Goal: Information Seeking & Learning: Learn about a topic

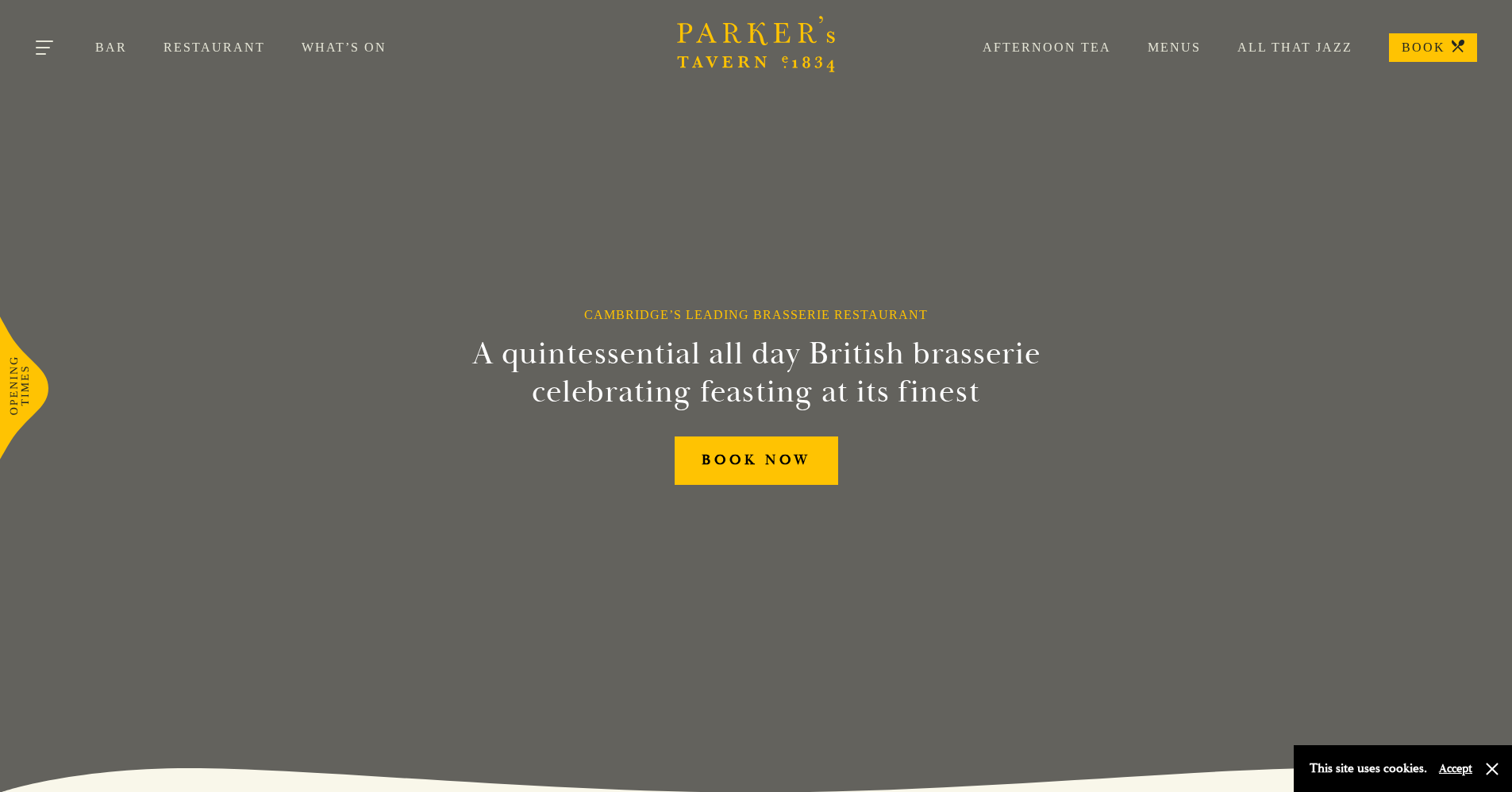
click at [41, 55] on button "Toggle navigation" at bounding box center [45, 50] width 67 height 67
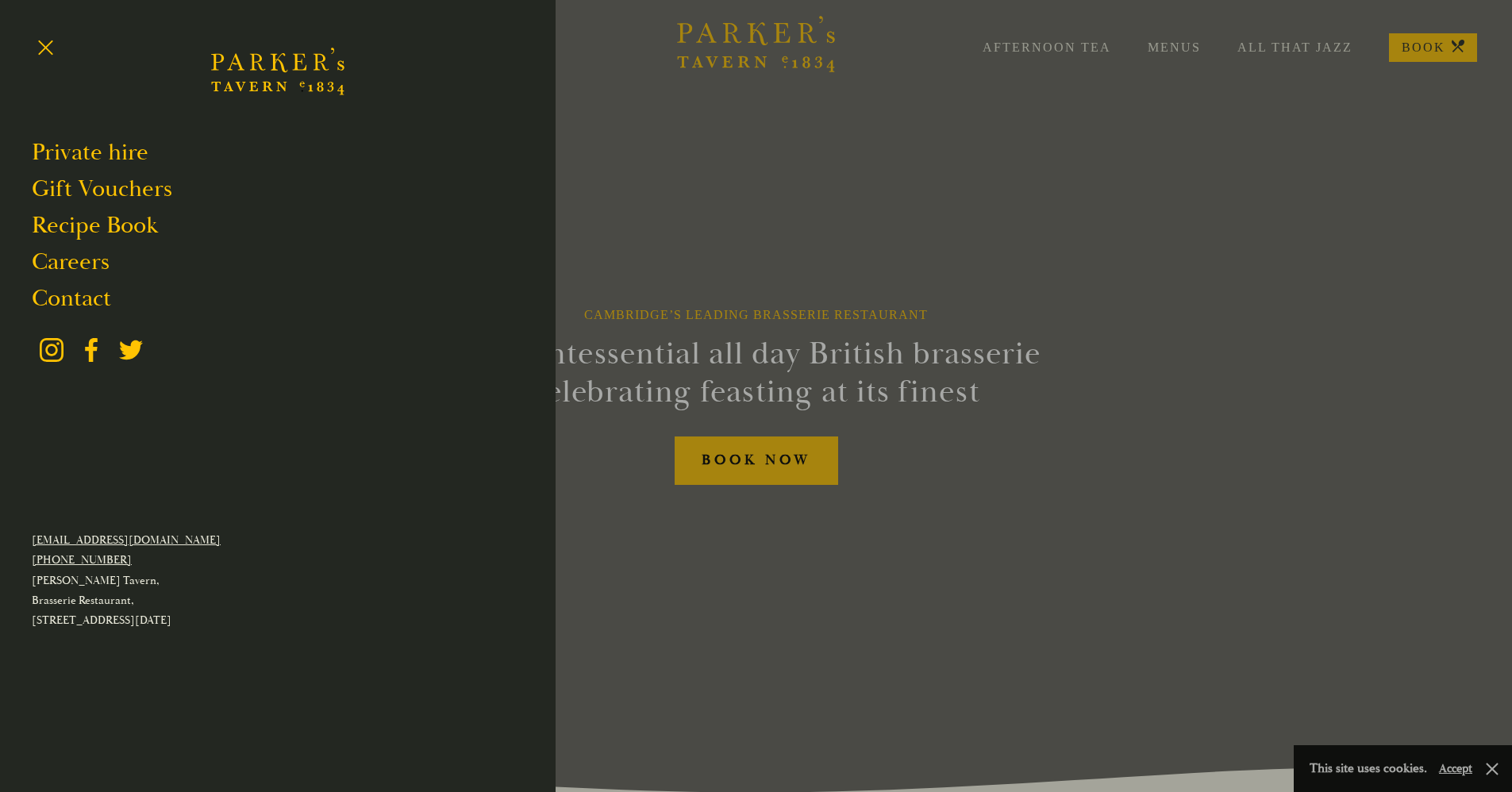
click at [1326, 266] on div at bounding box center [756, 396] width 1512 height 792
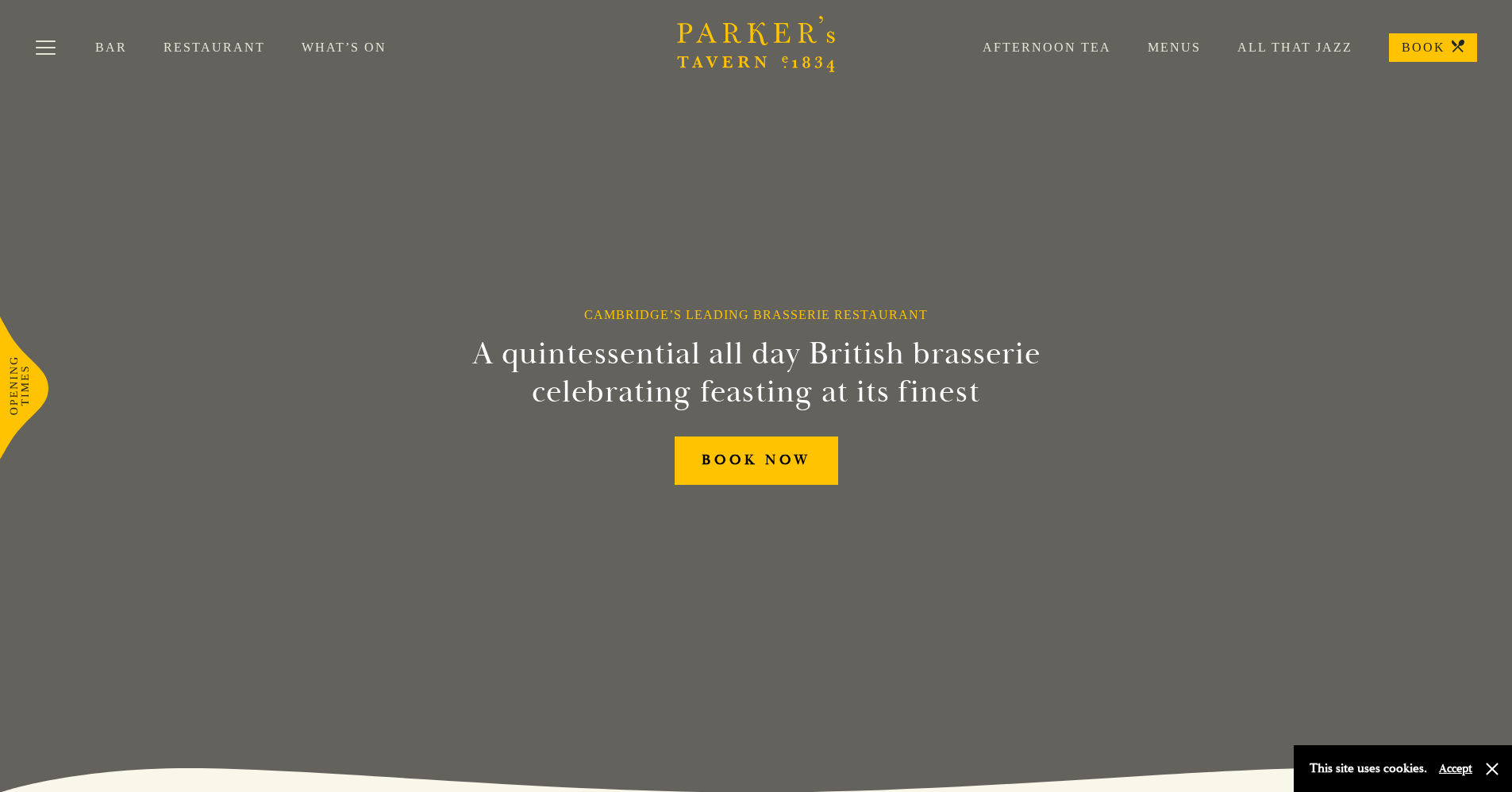
click at [190, 52] on link "Restaurant" at bounding box center [232, 47] width 138 height 16
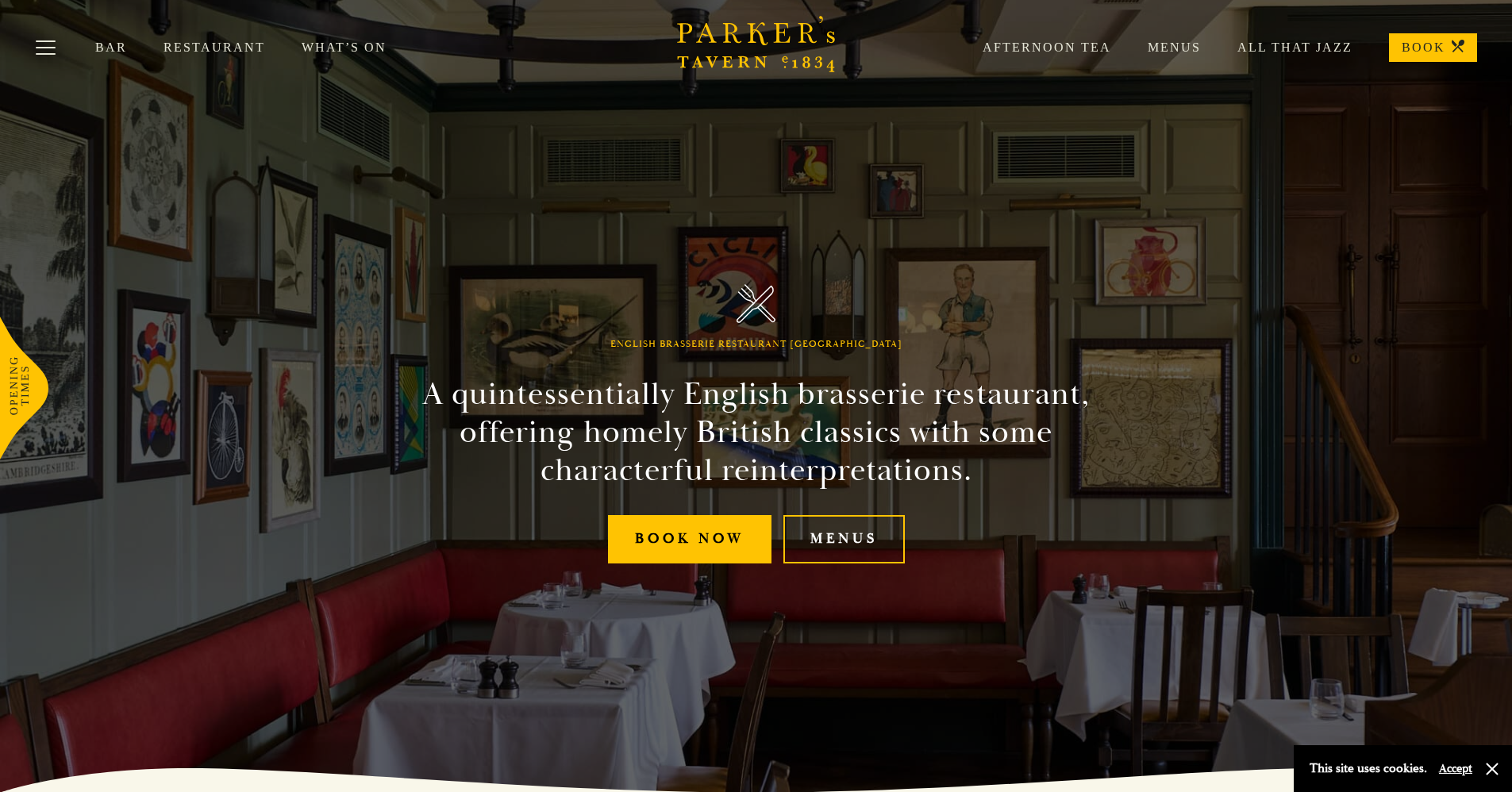
click at [1179, 42] on link "Menus" at bounding box center [1155, 47] width 90 height 16
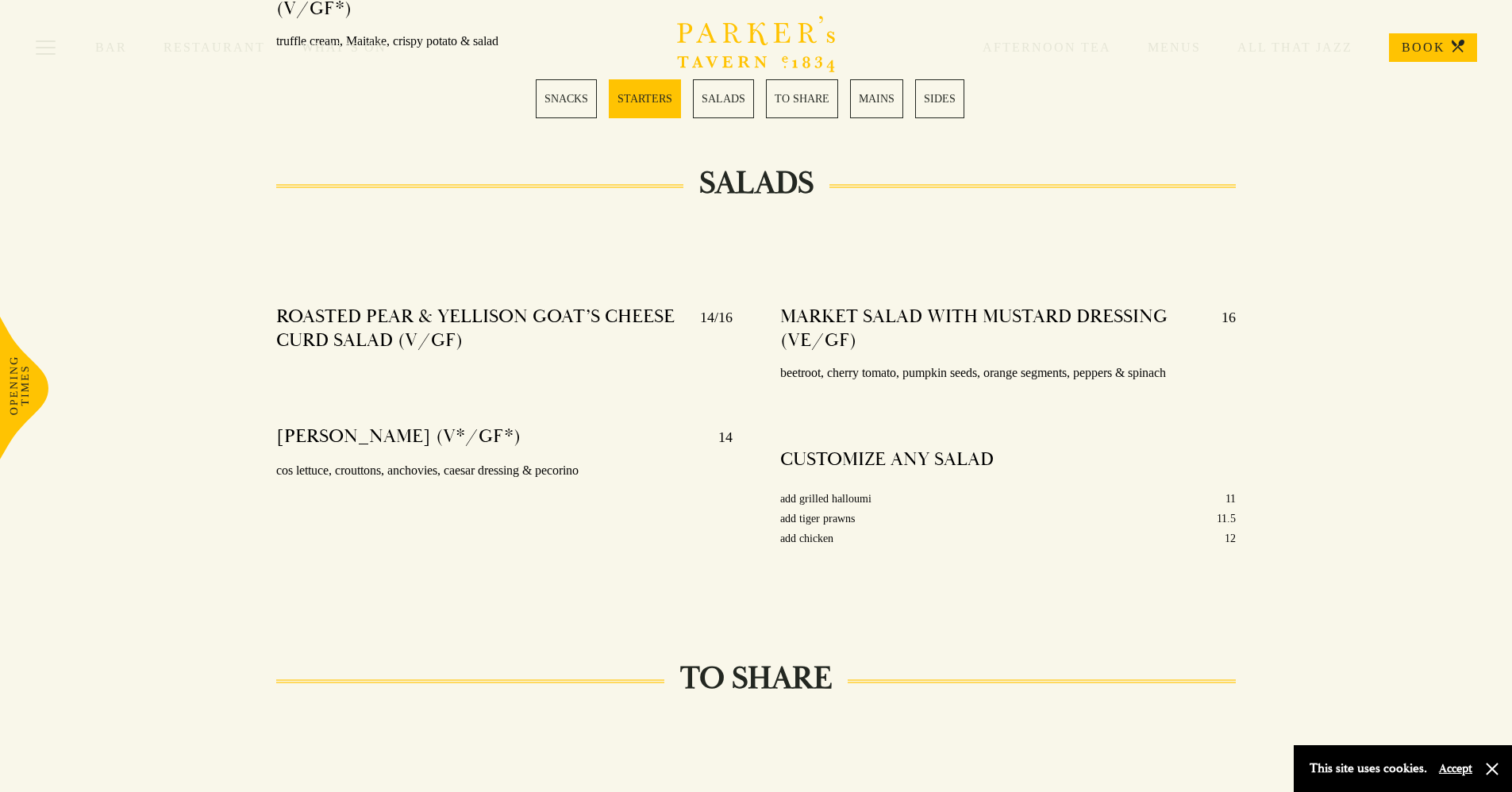
scroll to position [1666, 0]
